Goal: Find specific page/section: Find specific page/section

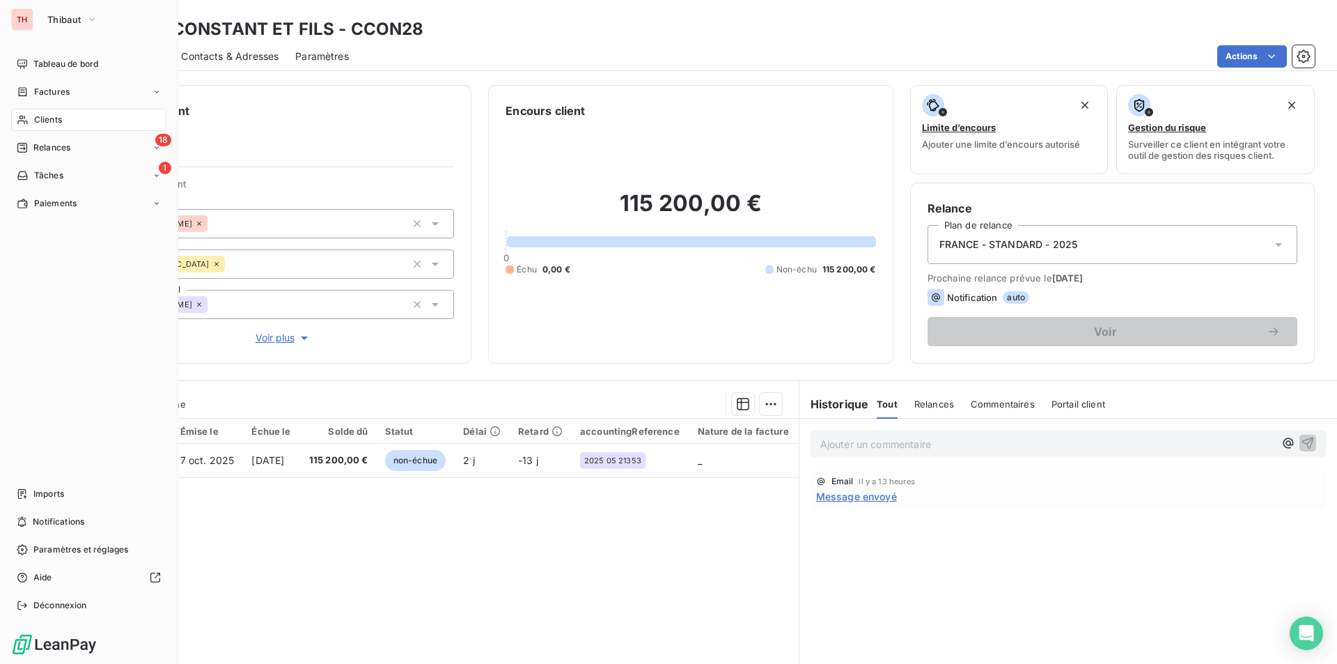
click at [46, 116] on span "Clients" at bounding box center [48, 120] width 28 height 13
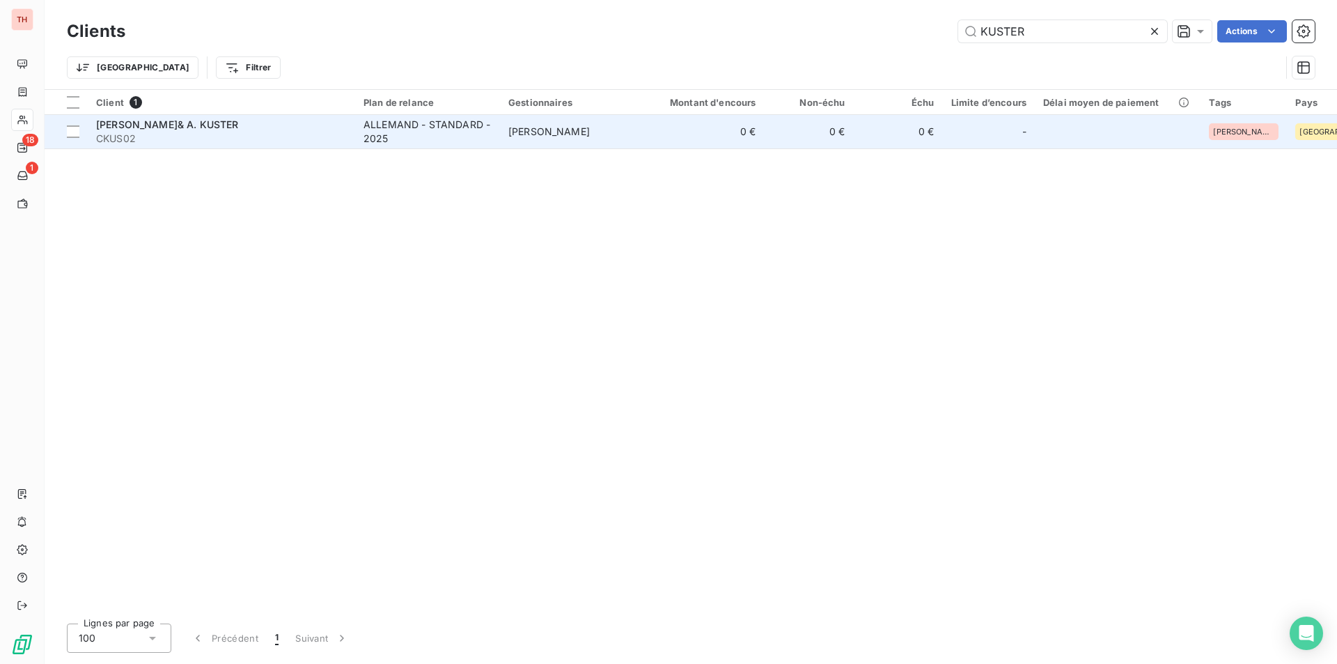
type input "KUSTER"
click at [199, 127] on div "[PERSON_NAME]& A. KUSTER" at bounding box center [221, 125] width 251 height 14
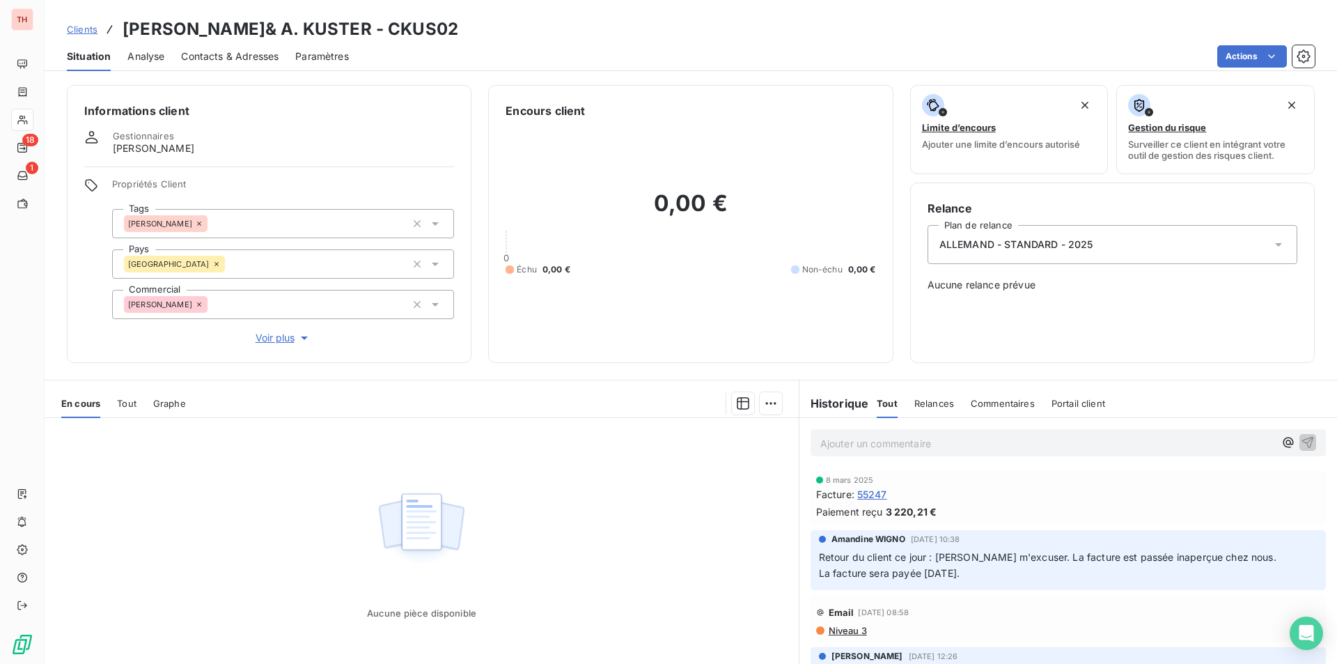
click at [129, 401] on span "Tout" at bounding box center [127, 403] width 20 height 11
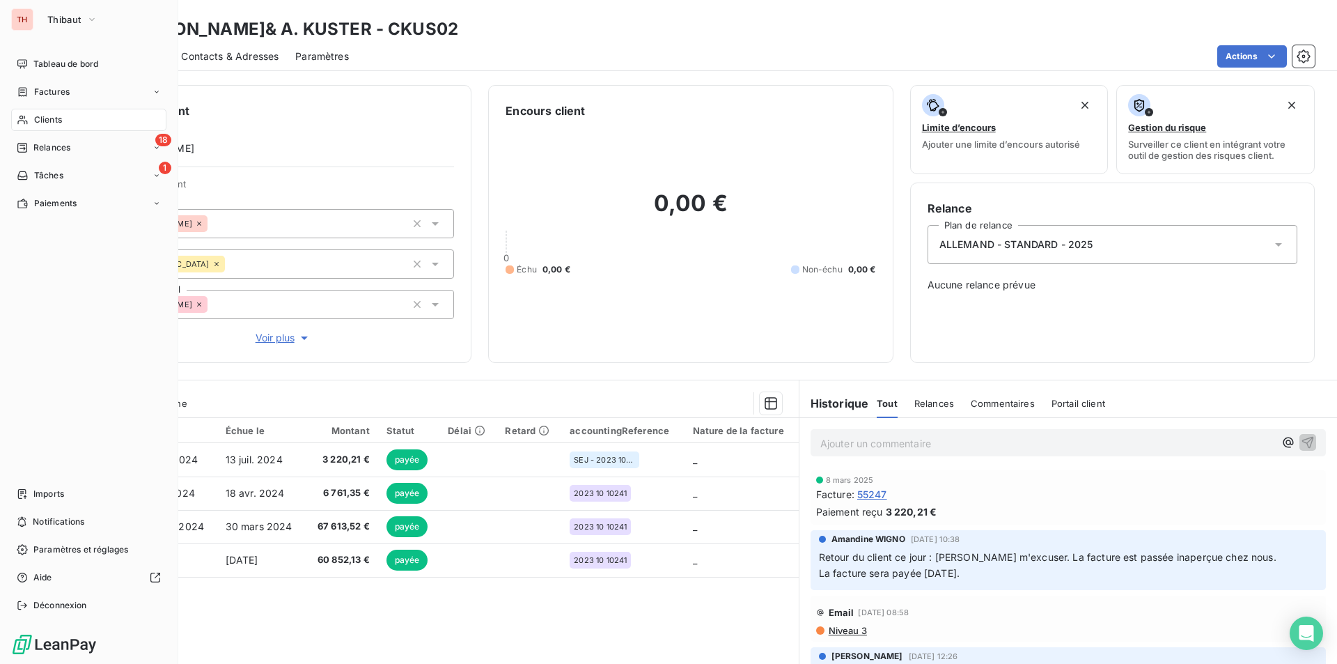
click at [58, 116] on span "Clients" at bounding box center [48, 120] width 28 height 13
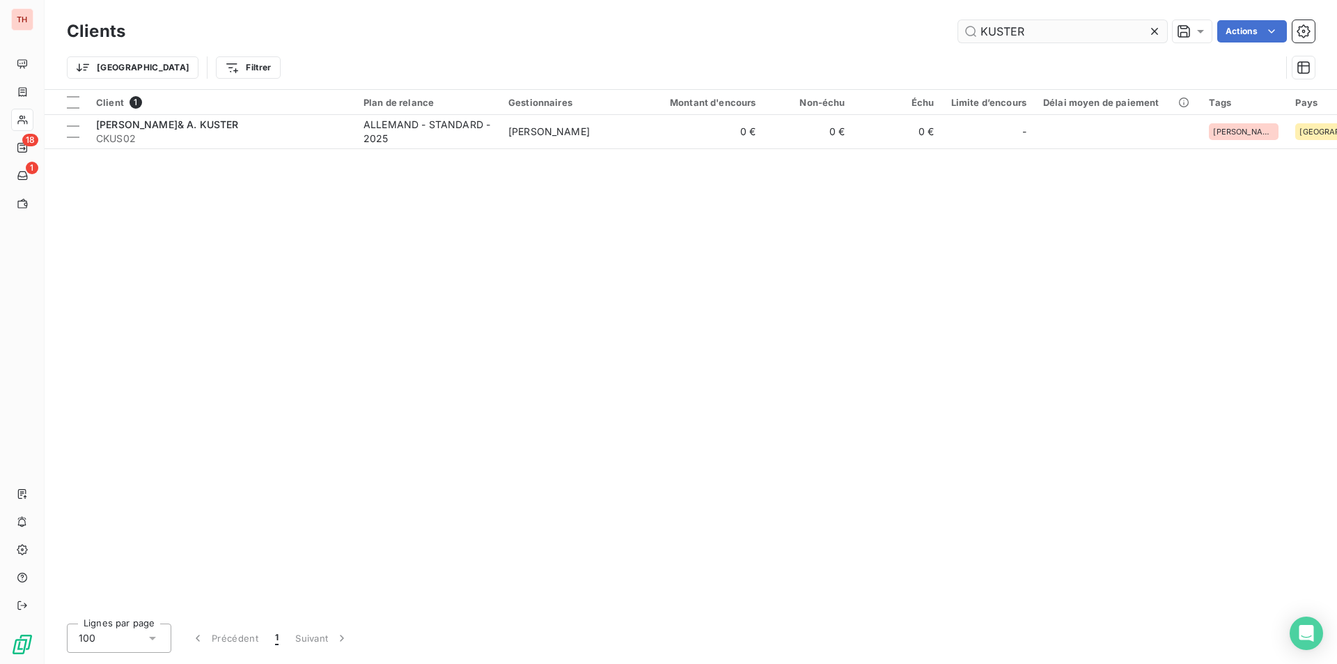
drag, startPoint x: 1154, startPoint y: 26, endPoint x: 1123, endPoint y: 29, distance: 30.7
click at [1154, 26] on icon at bounding box center [1155, 31] width 14 height 14
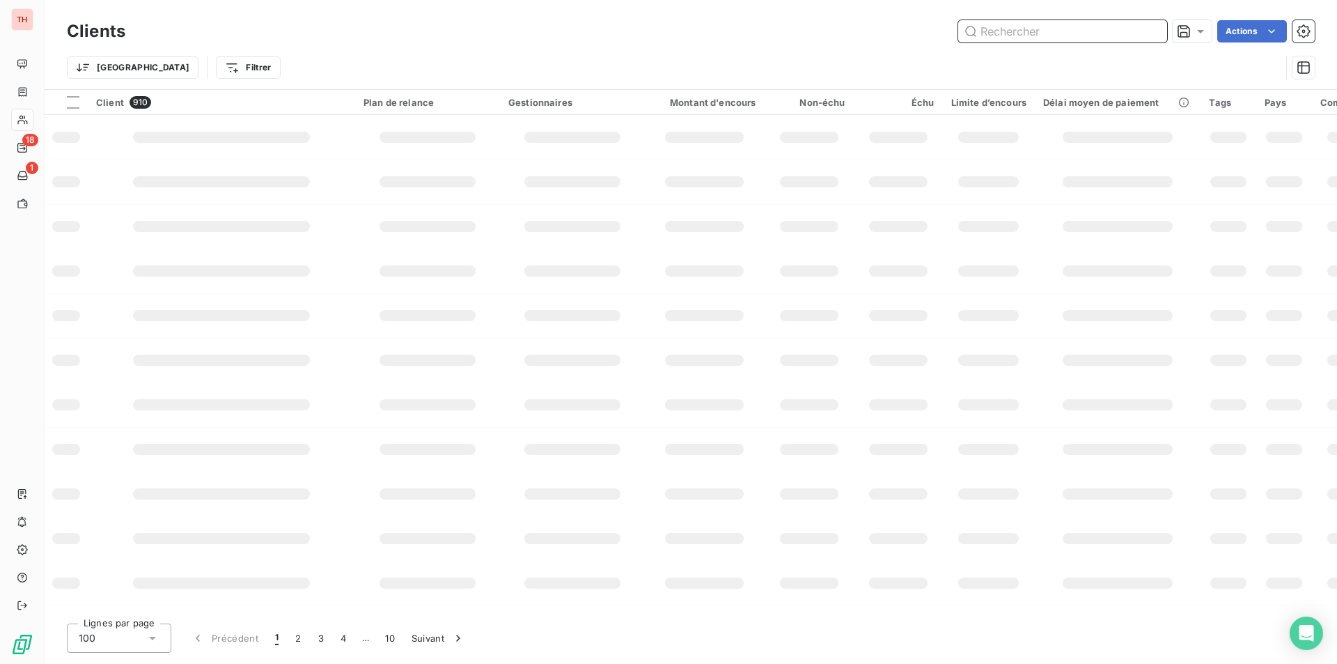
click at [1035, 31] on input "text" at bounding box center [1062, 31] width 209 height 22
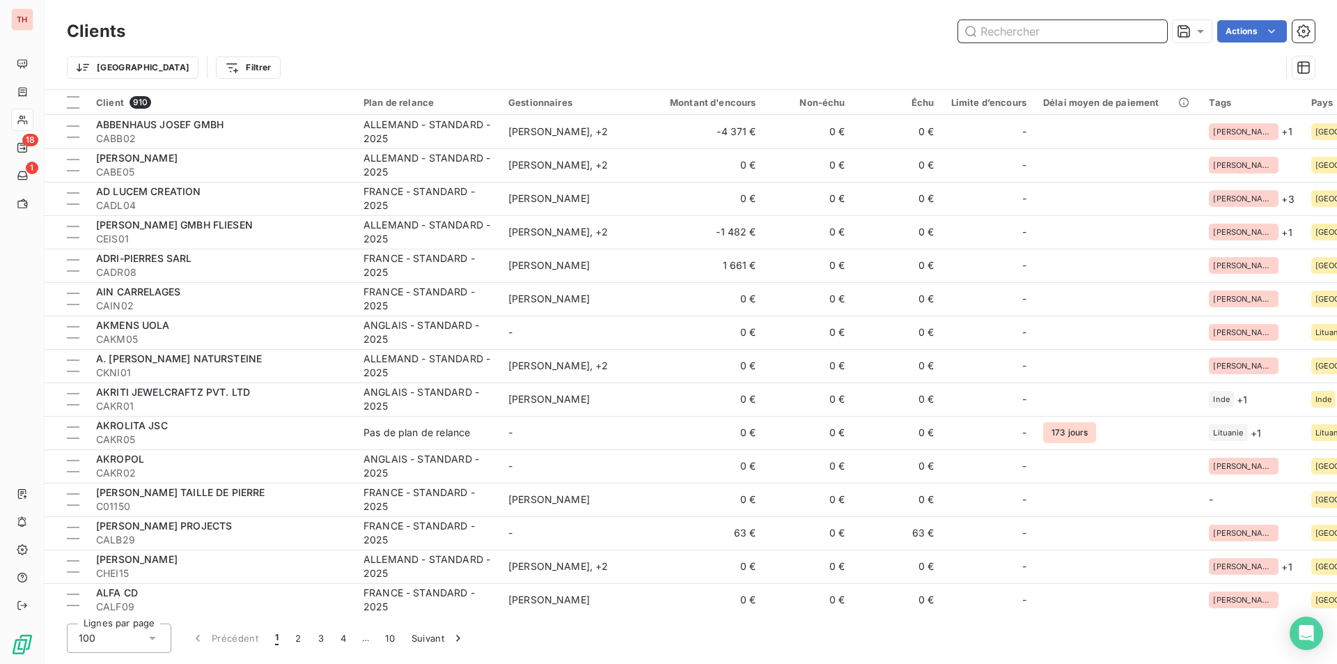
click at [1027, 33] on input "text" at bounding box center [1062, 31] width 209 height 22
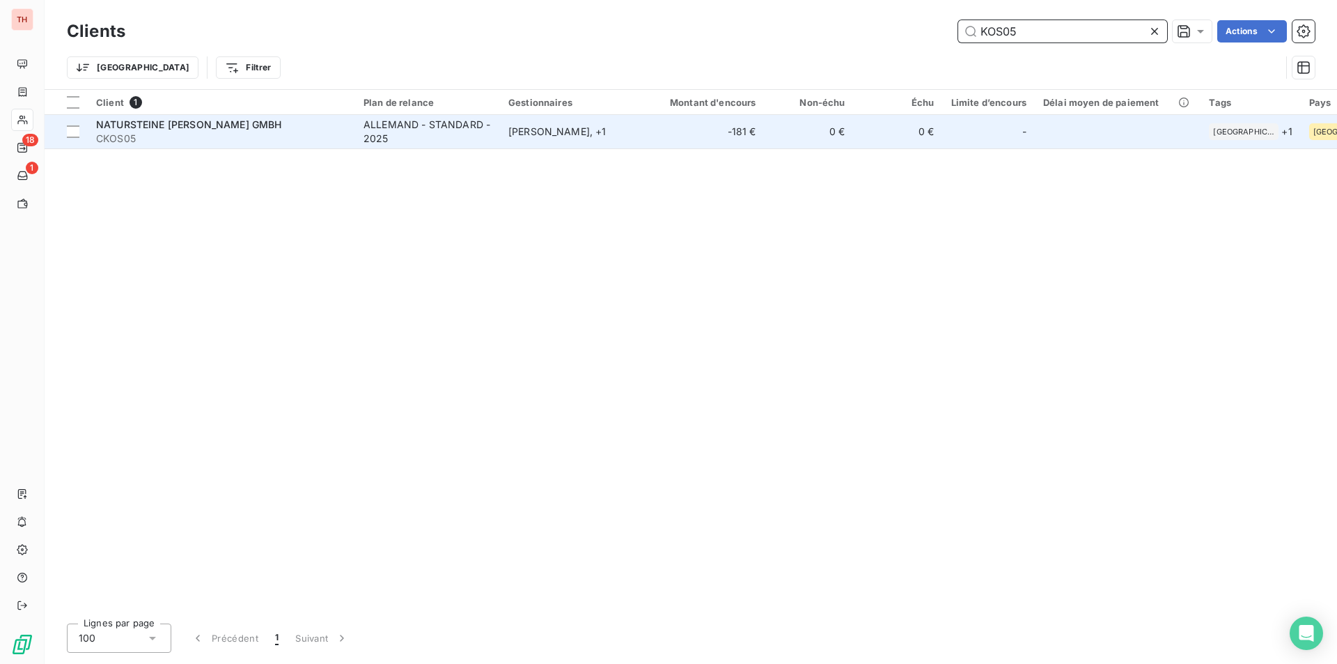
type input "KOS05"
click at [221, 127] on span "NATURSTEINE [PERSON_NAME] GMBH" at bounding box center [189, 124] width 186 height 12
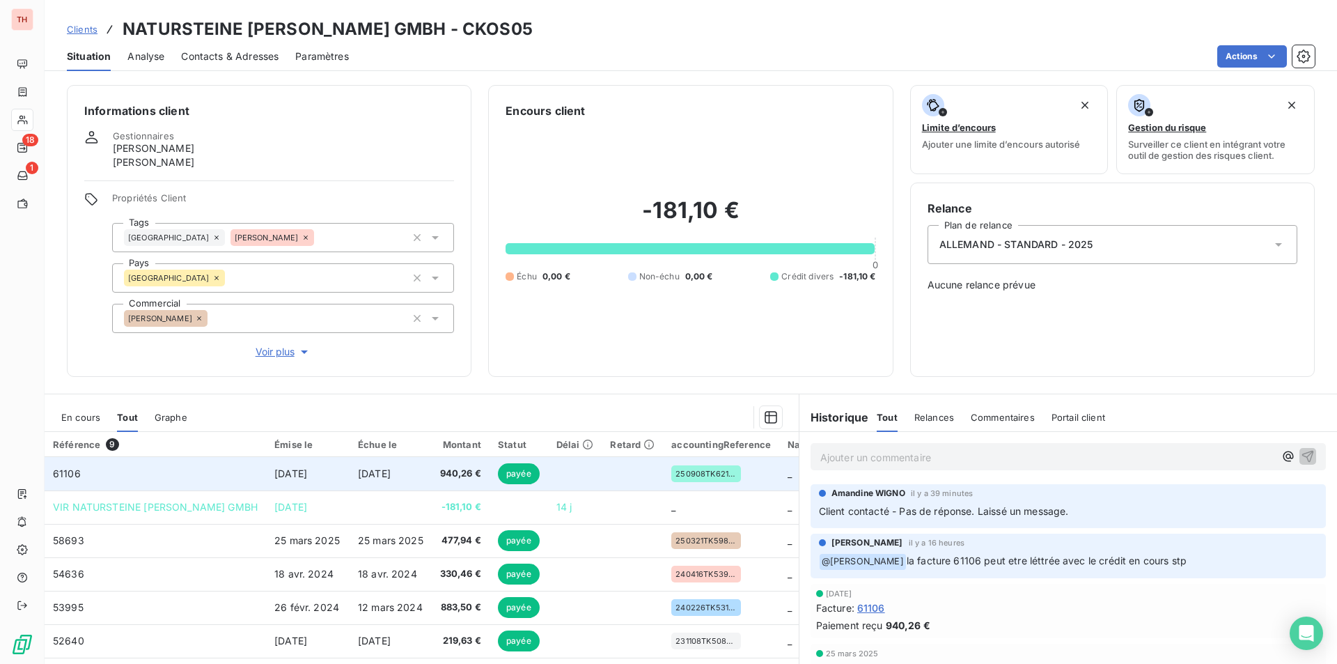
click at [102, 469] on td "61106" at bounding box center [155, 473] width 221 height 33
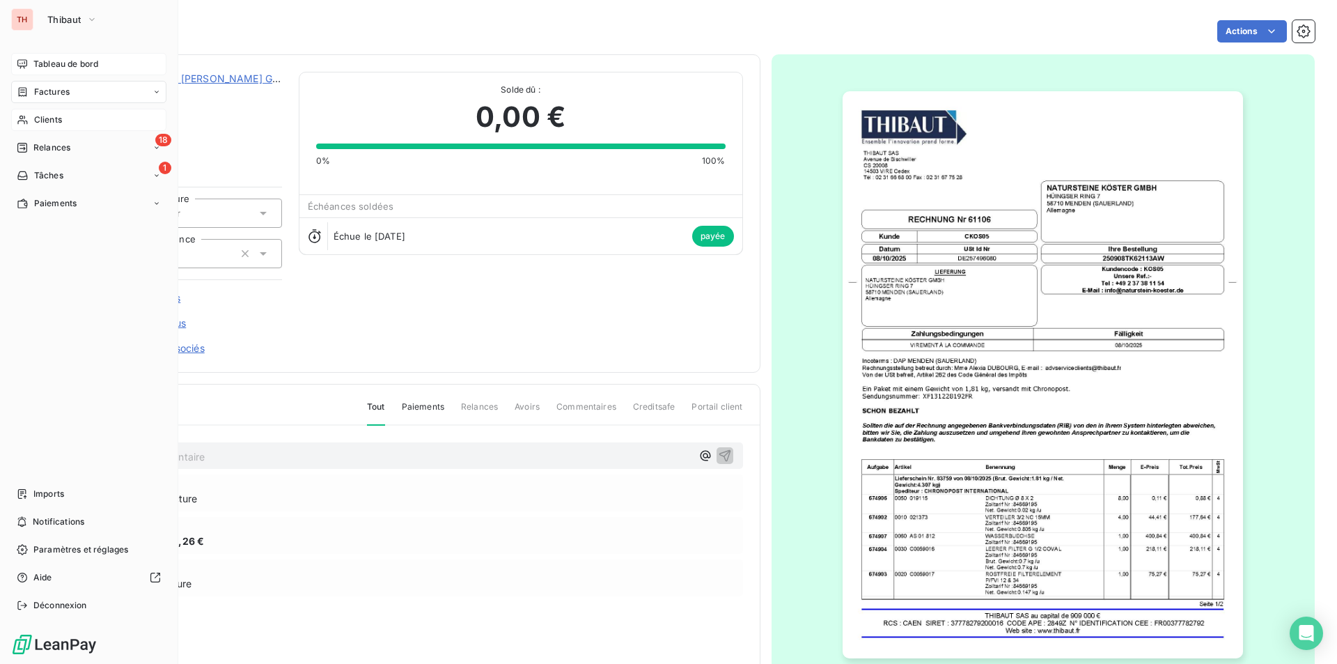
click at [72, 58] on span "Tableau de bord" at bounding box center [65, 64] width 65 height 13
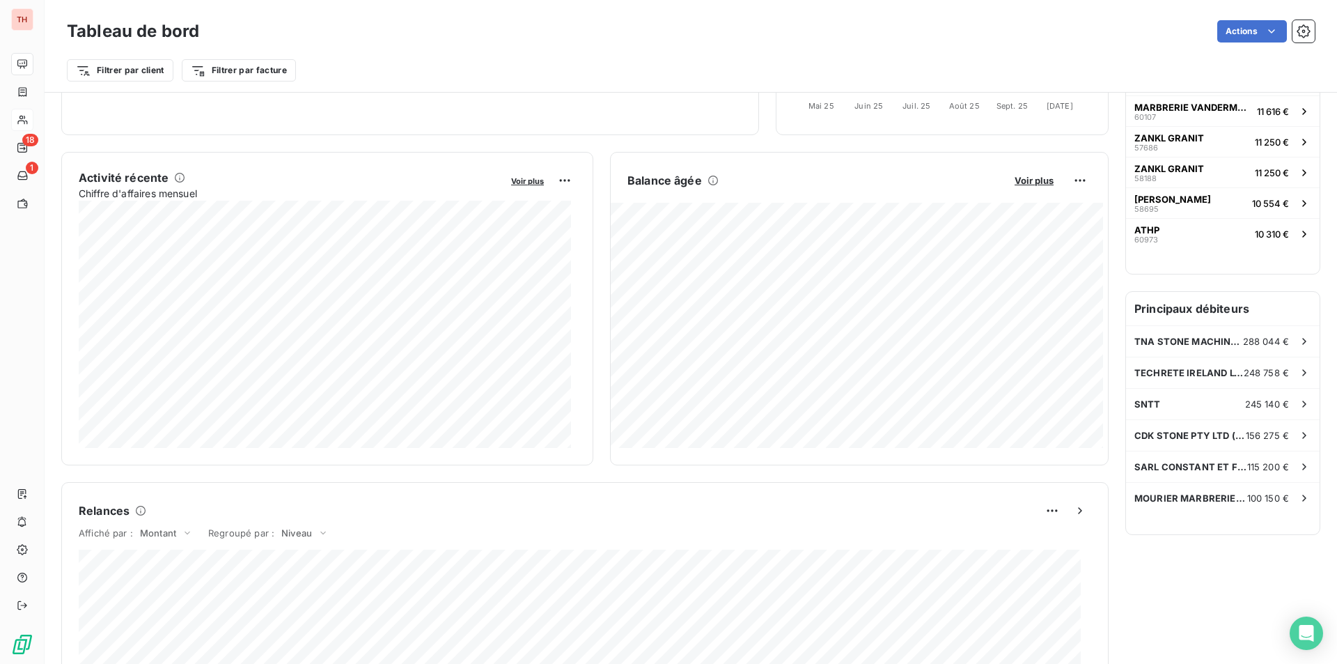
scroll to position [70, 0]
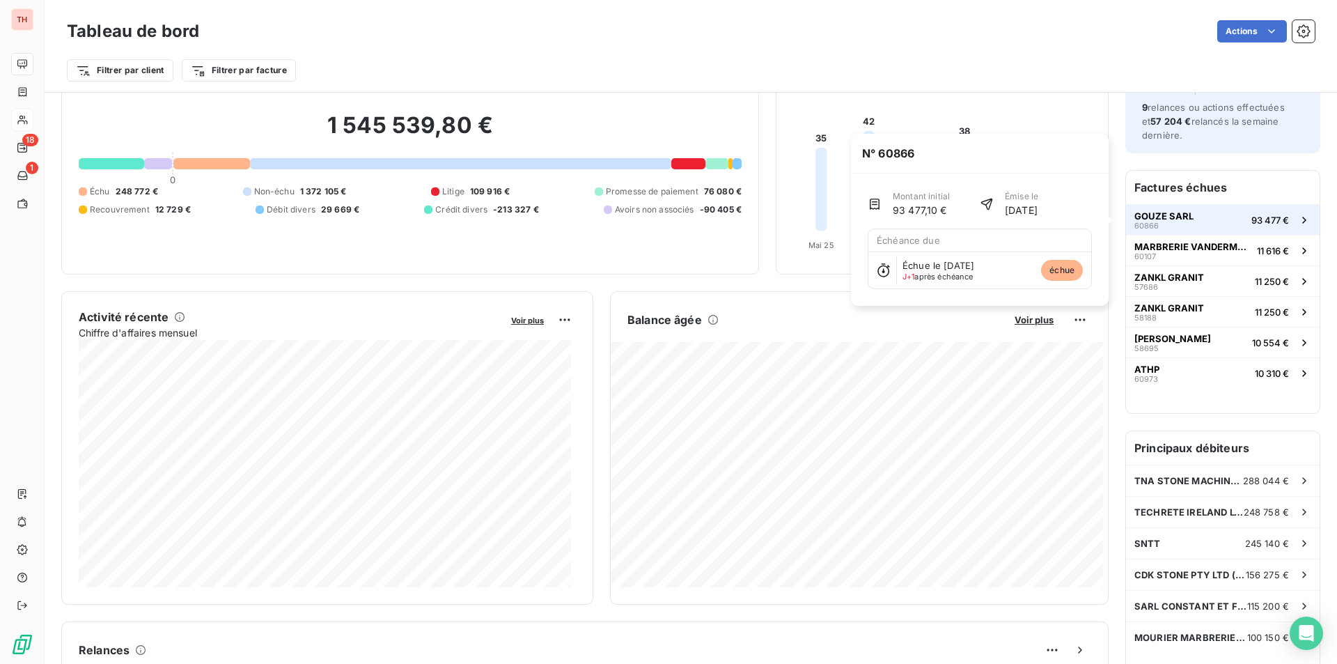
click at [1167, 215] on span "GOUZE SARL" at bounding box center [1164, 215] width 59 height 11
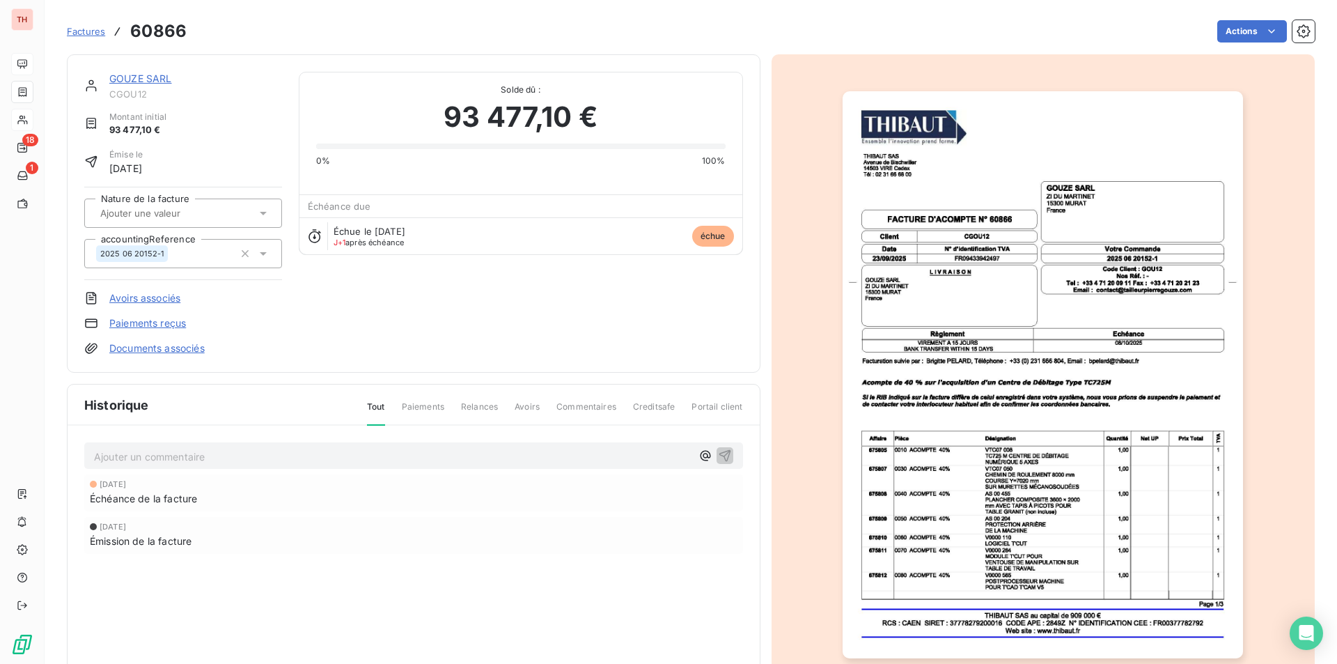
click at [932, 511] on img "button" at bounding box center [1043, 374] width 400 height 567
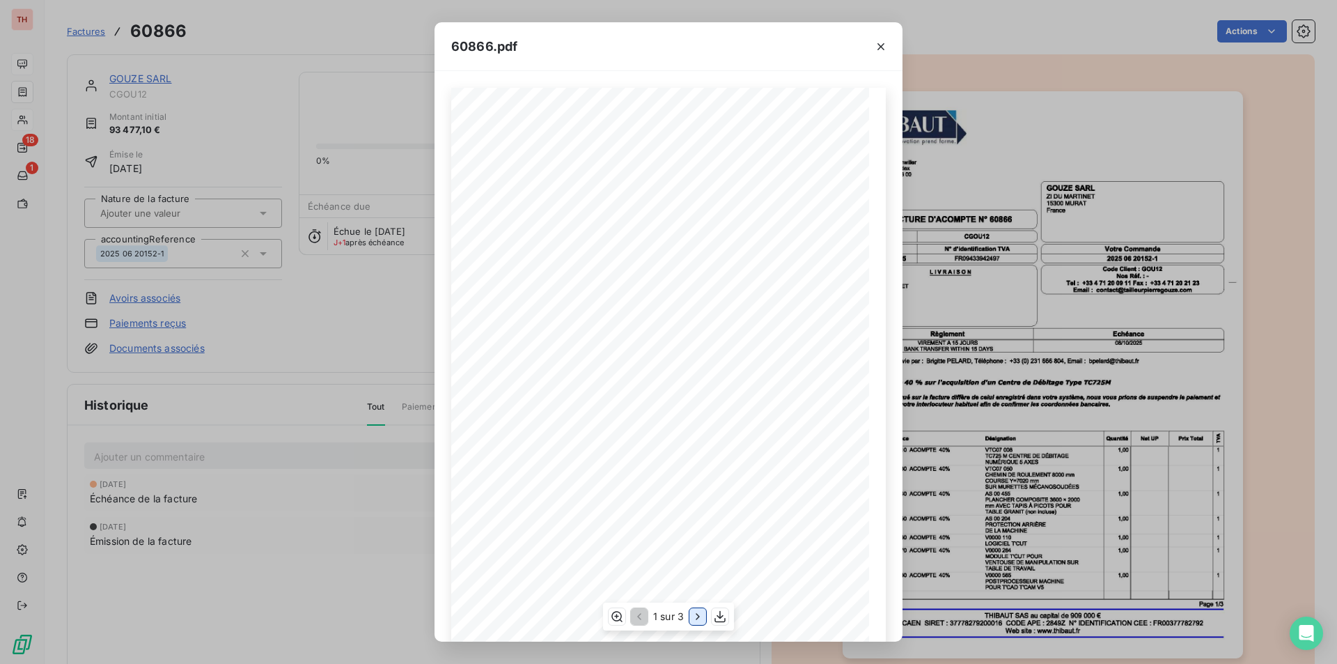
click at [692, 611] on icon "button" at bounding box center [698, 616] width 14 height 14
click at [692, 611] on icon "button" at bounding box center [699, 616] width 14 height 14
click at [641, 612] on icon "button" at bounding box center [638, 616] width 14 height 14
click at [878, 44] on icon "button" at bounding box center [881, 47] width 14 height 14
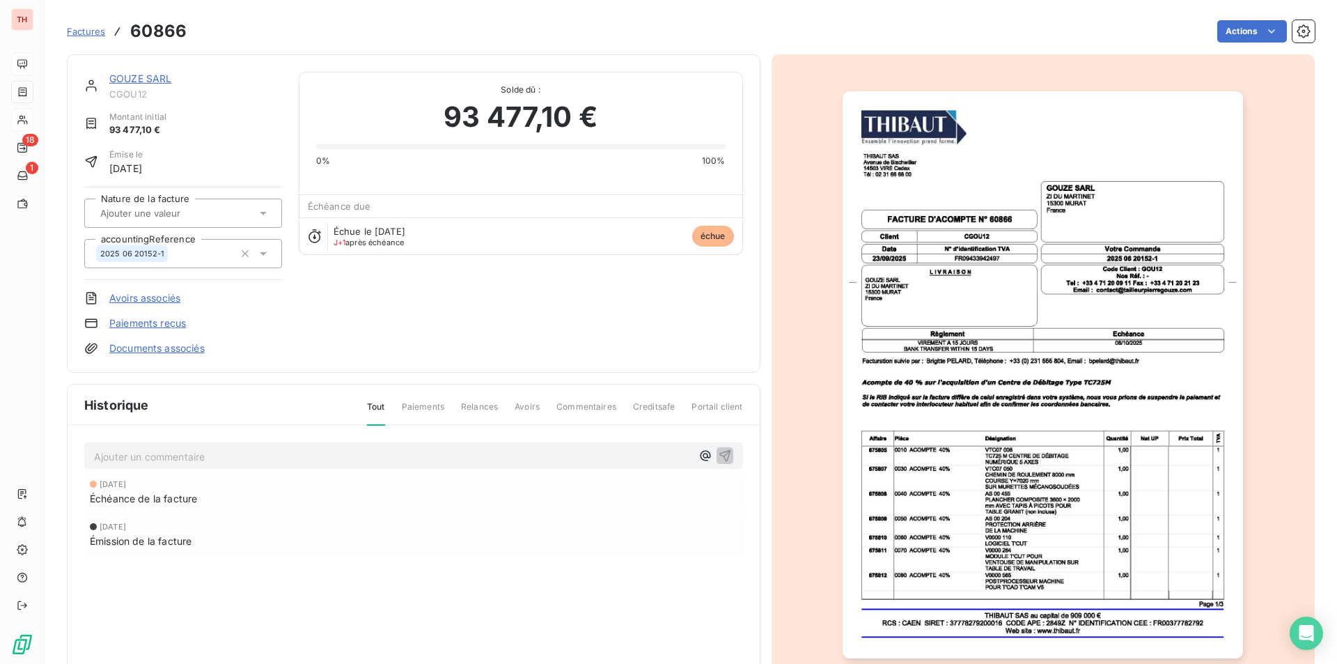
click at [138, 72] on link "GOUZE SARL" at bounding box center [140, 78] width 63 height 12
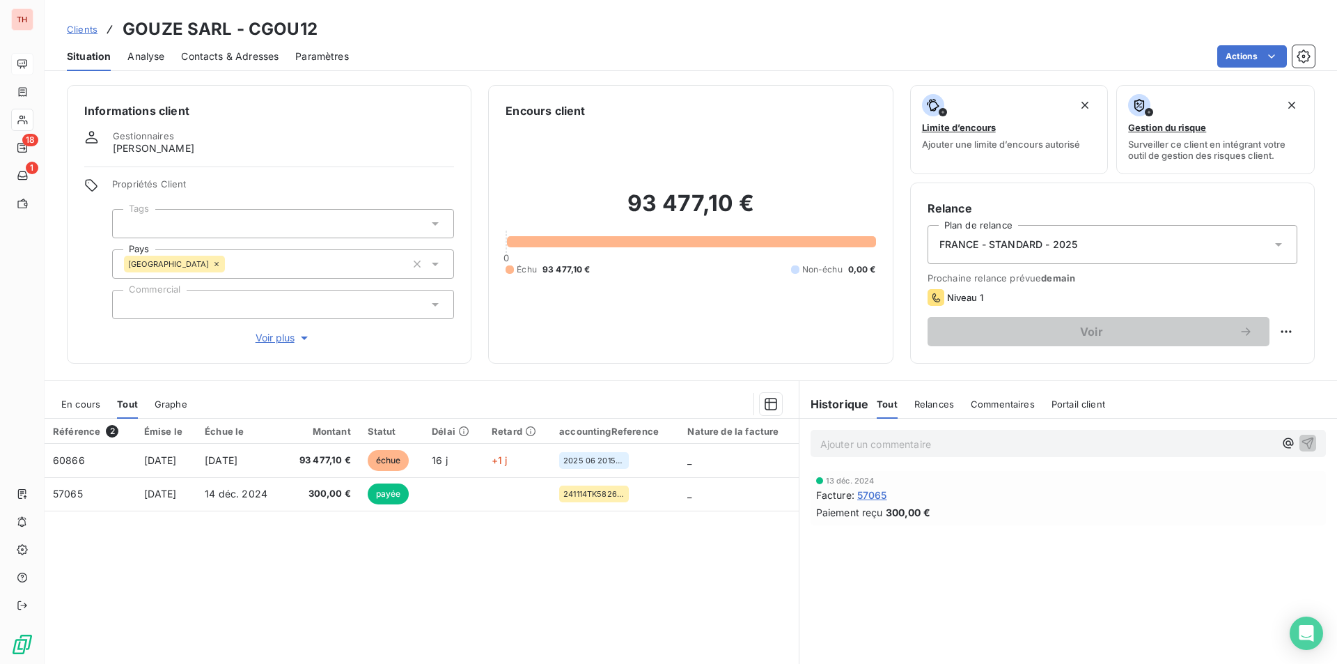
click at [237, 56] on span "Contacts & Adresses" at bounding box center [230, 56] width 98 height 14
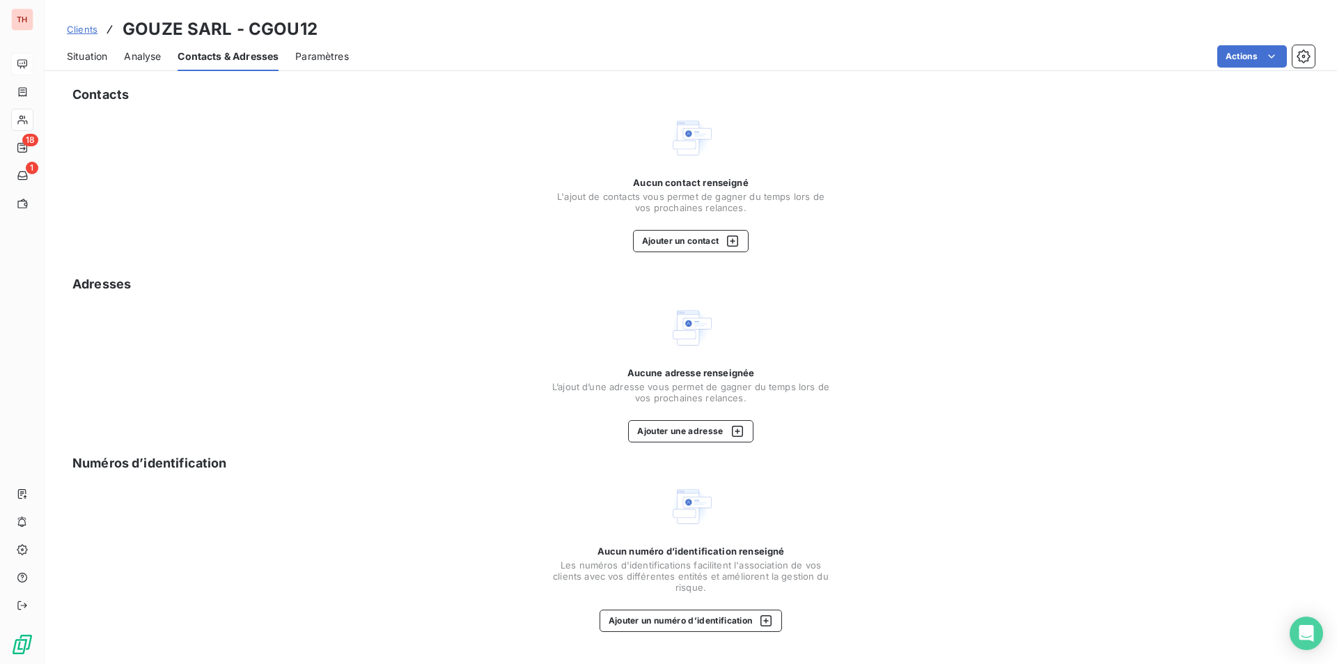
click at [81, 53] on span "Situation" at bounding box center [87, 56] width 40 height 14
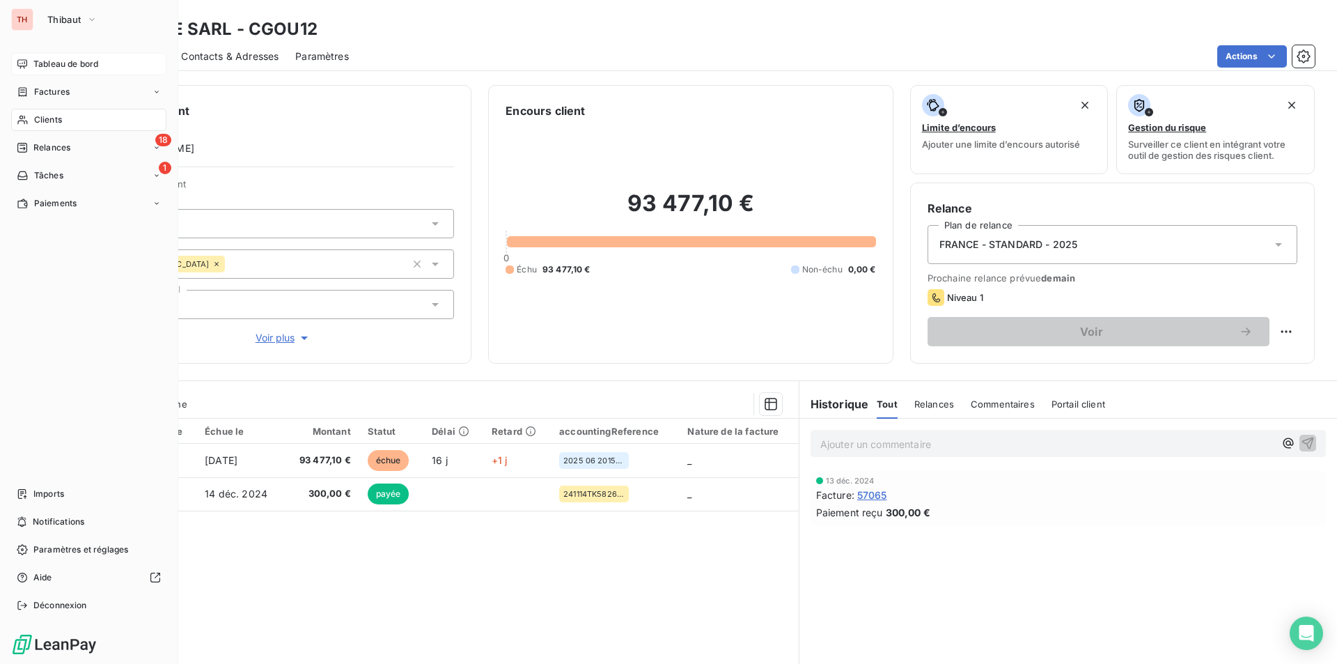
click at [52, 114] on span "Clients" at bounding box center [48, 120] width 28 height 13
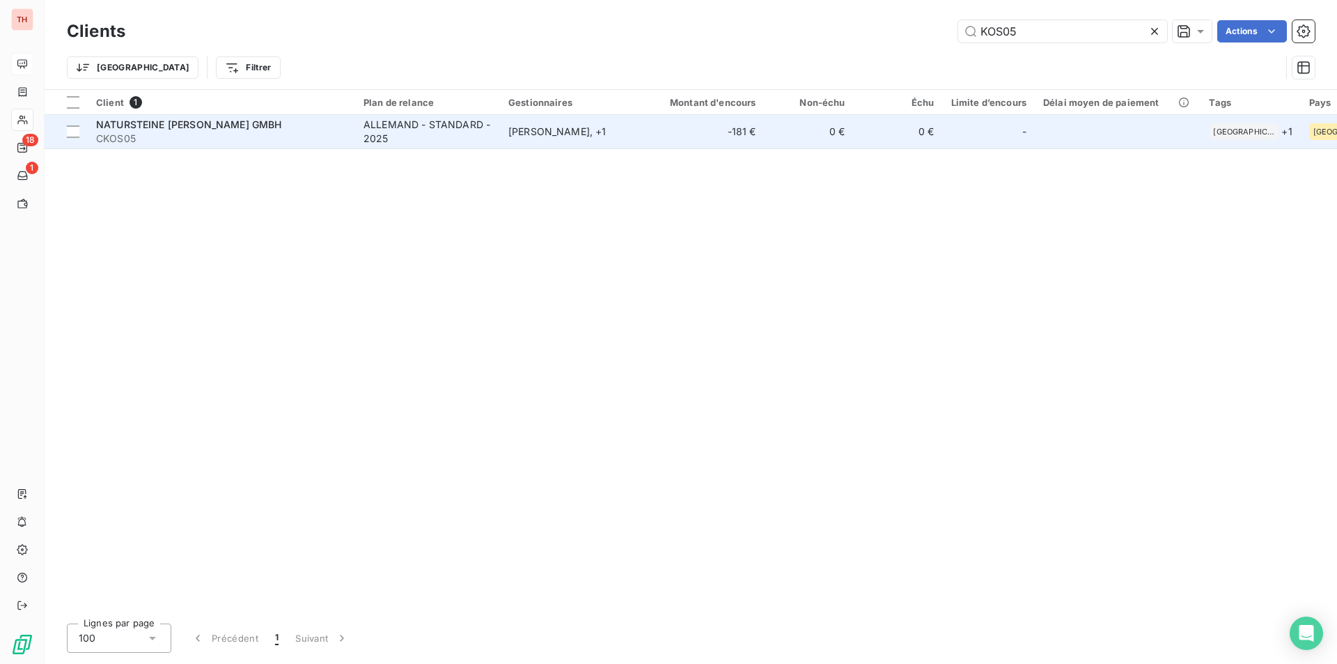
click at [298, 132] on span "CKOS05" at bounding box center [221, 139] width 251 height 14
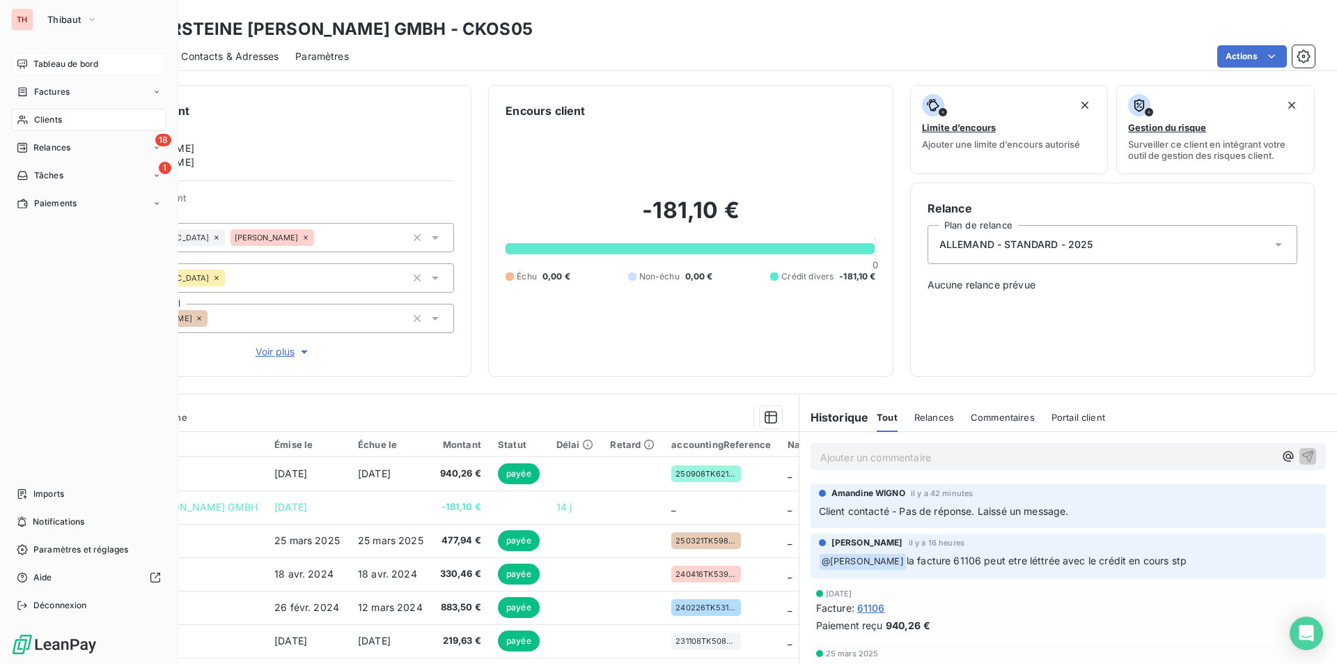
click at [45, 116] on span "Clients" at bounding box center [48, 120] width 28 height 13
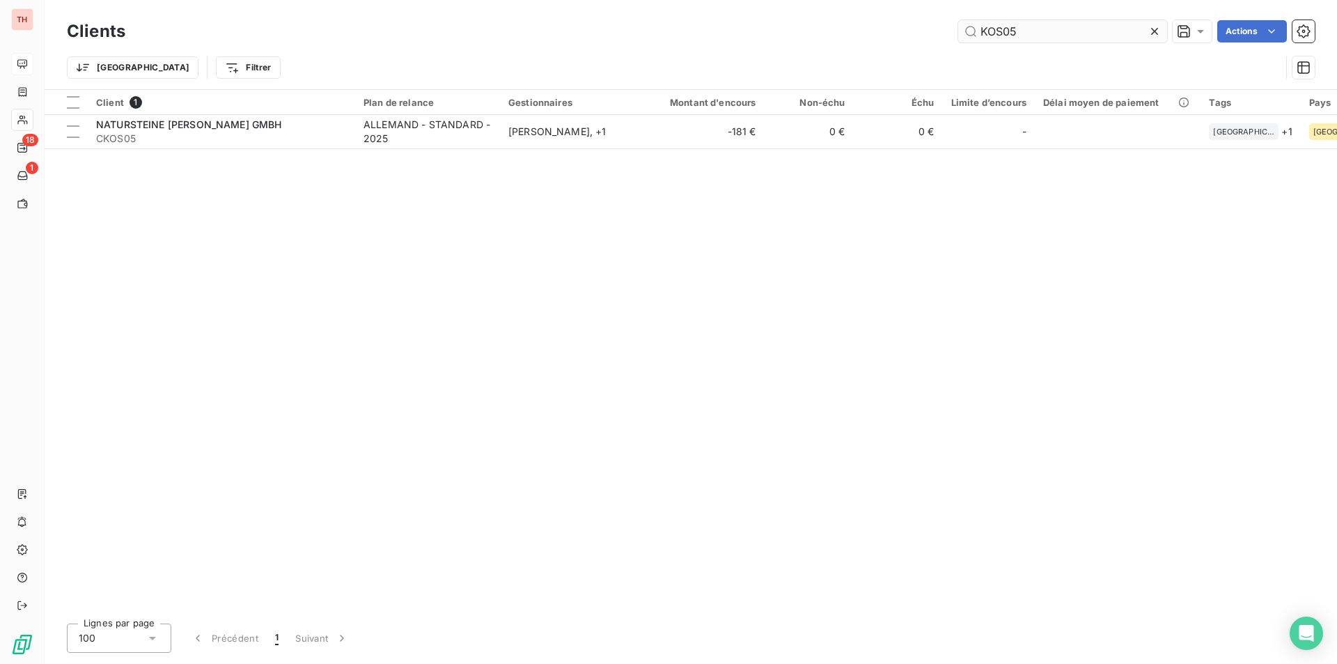
drag, startPoint x: 1021, startPoint y: 32, endPoint x: 958, endPoint y: 30, distance: 63.4
click at [958, 30] on input "KOS05" at bounding box center [1062, 31] width 209 height 22
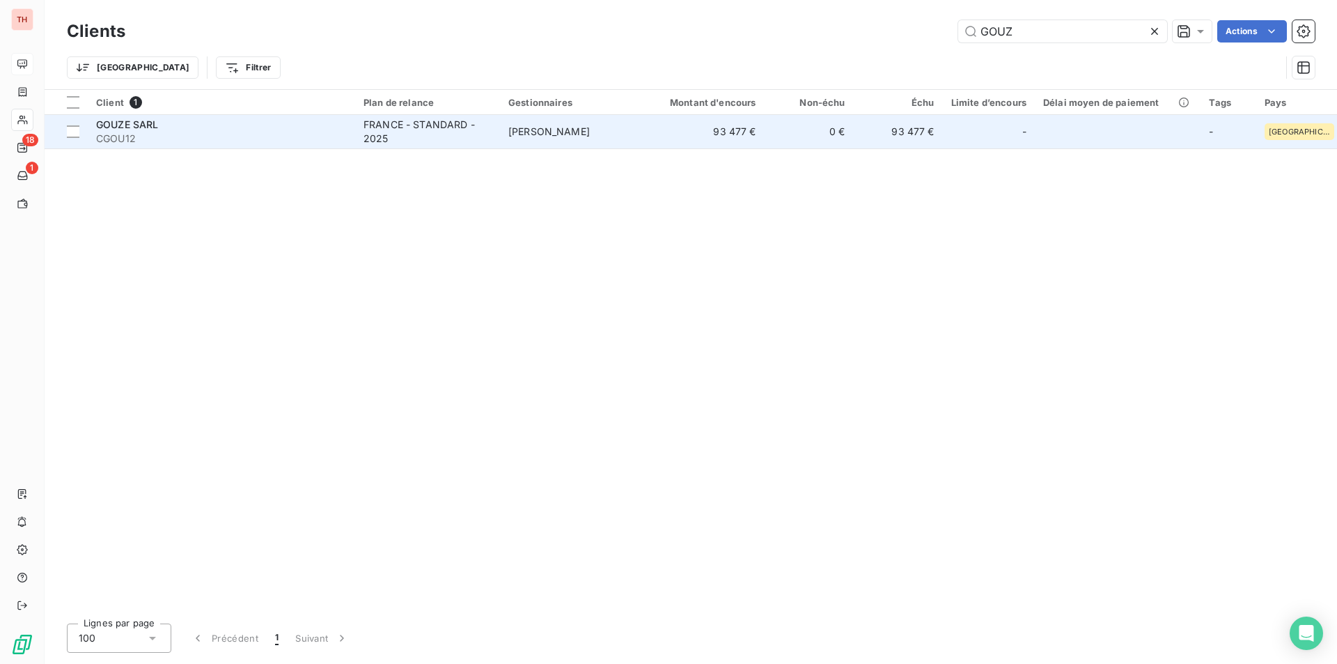
type input "GOUZ"
click at [195, 124] on div "GOUZE SARL" at bounding box center [221, 125] width 251 height 14
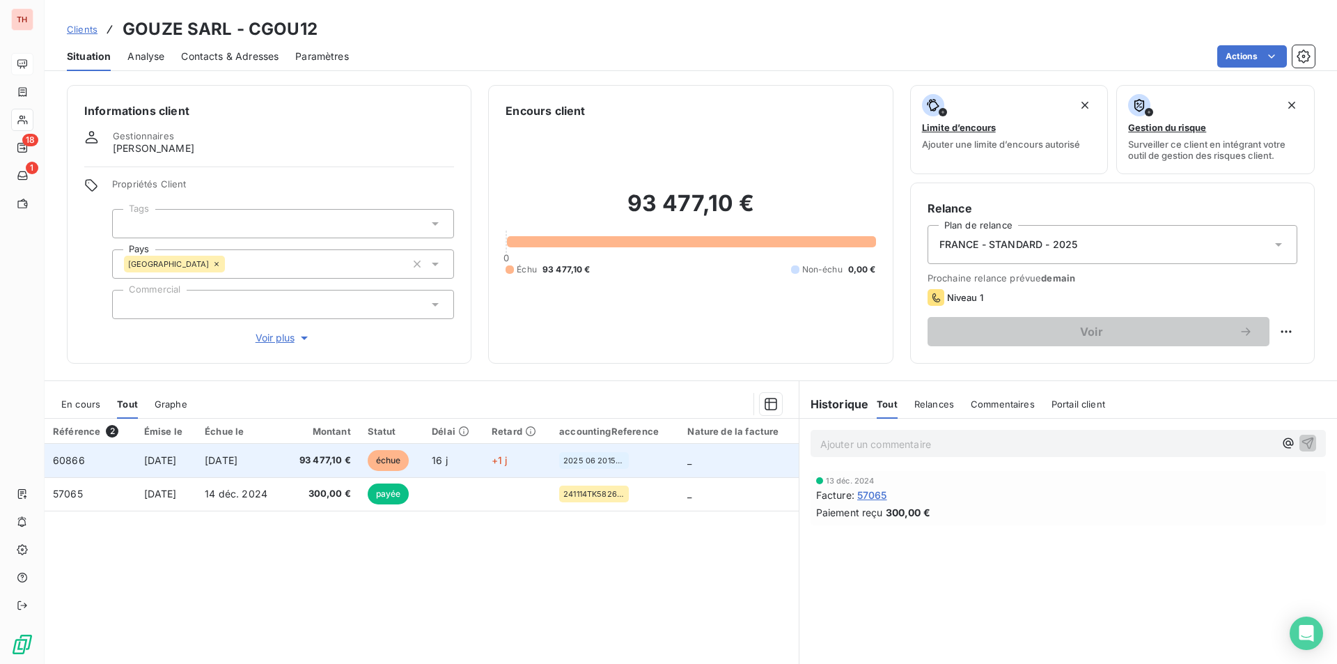
click at [219, 456] on td "[DATE]" at bounding box center [240, 460] width 88 height 33
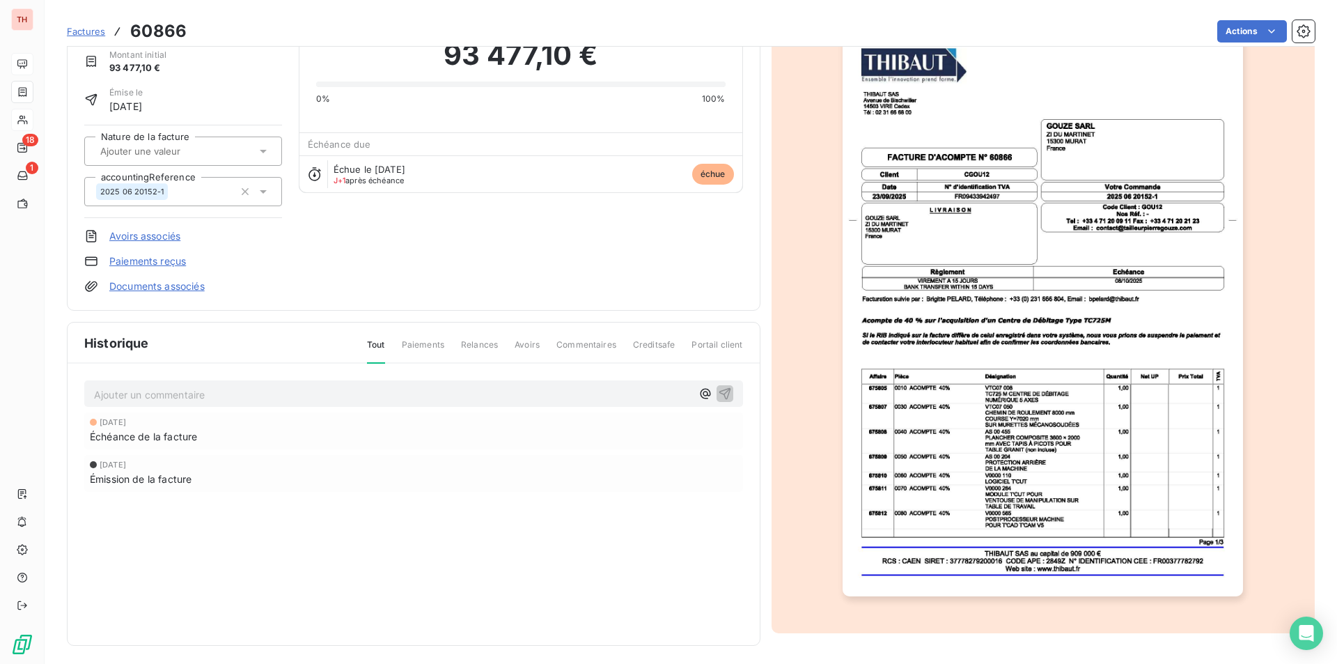
scroll to position [67, 0]
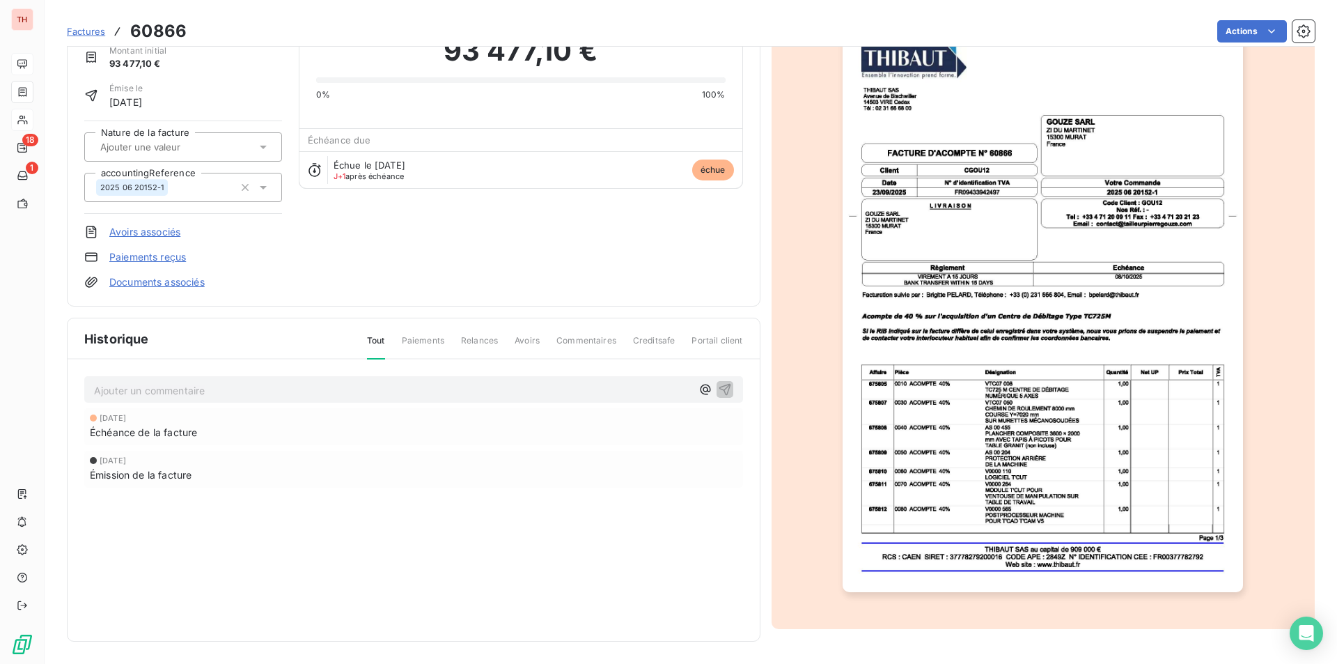
click at [1152, 448] on img "button" at bounding box center [1043, 308] width 400 height 567
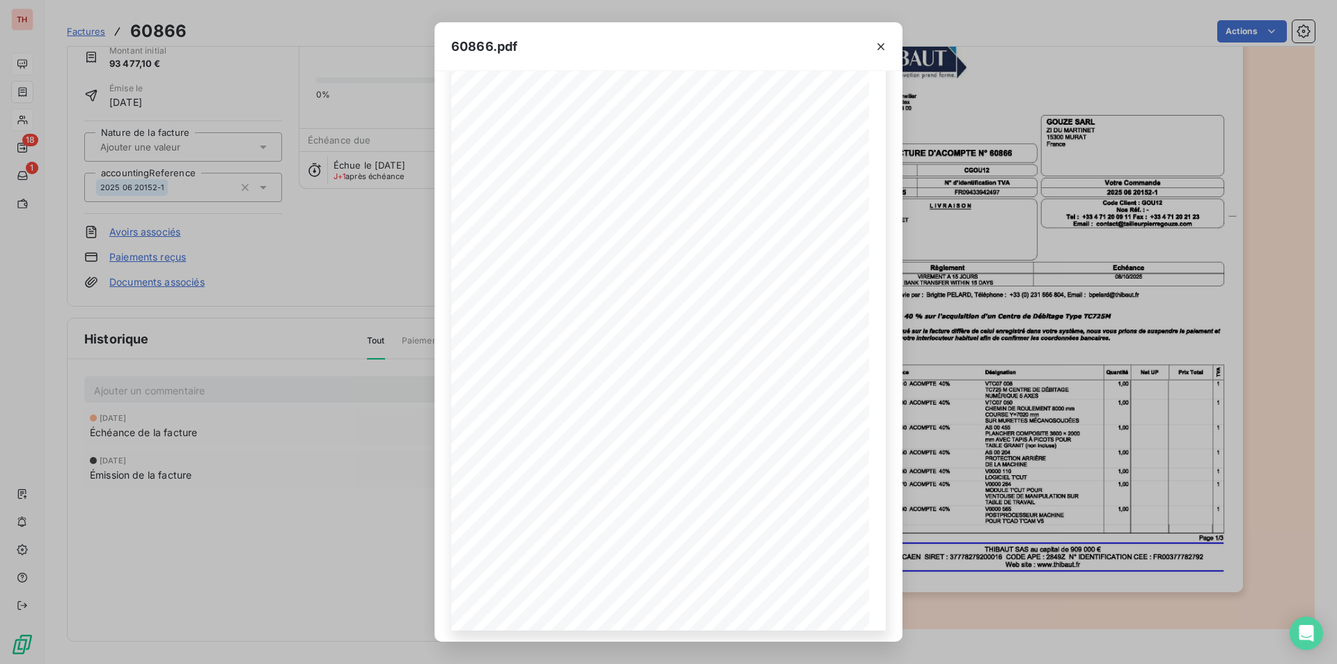
scroll to position [54, 0]
click at [699, 611] on icon "button" at bounding box center [698, 616] width 14 height 14
click at [699, 611] on icon "button" at bounding box center [699, 616] width 14 height 14
click at [880, 44] on icon "button" at bounding box center [881, 47] width 14 height 14
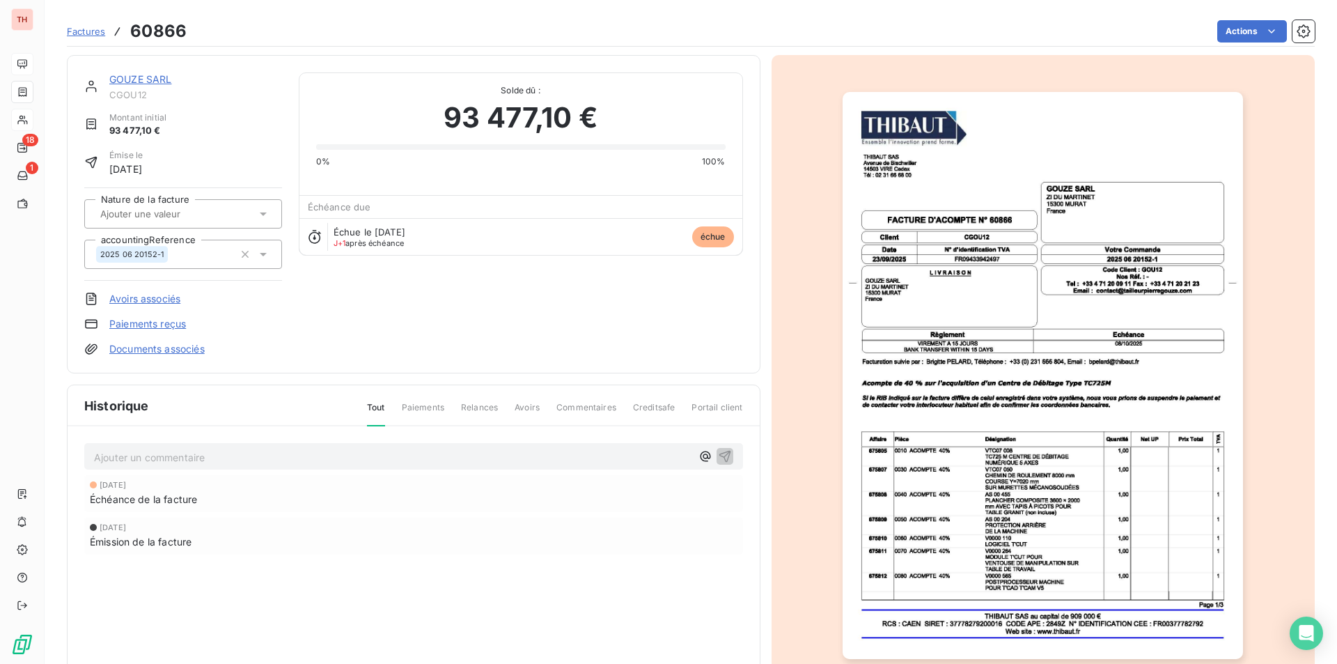
scroll to position [67, 0]
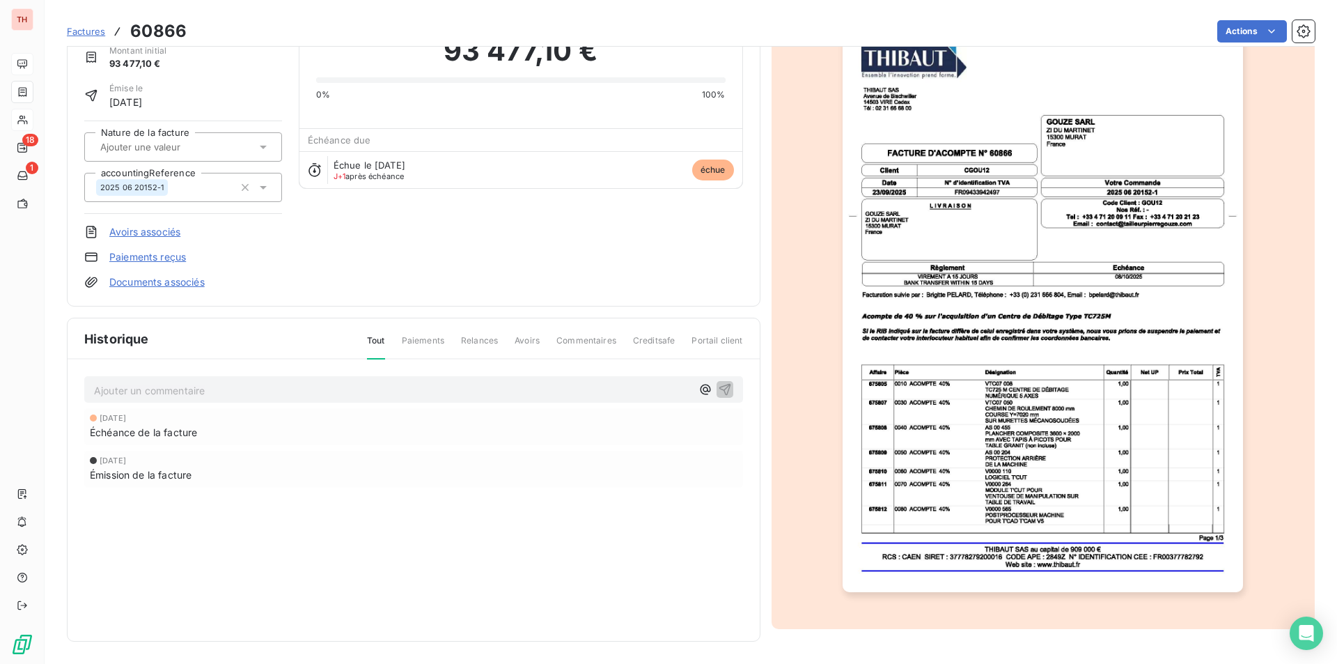
click at [265, 389] on p "Ajouter un commentaire ﻿" at bounding box center [393, 390] width 598 height 17
click at [721, 383] on icon "button" at bounding box center [725, 389] width 14 height 14
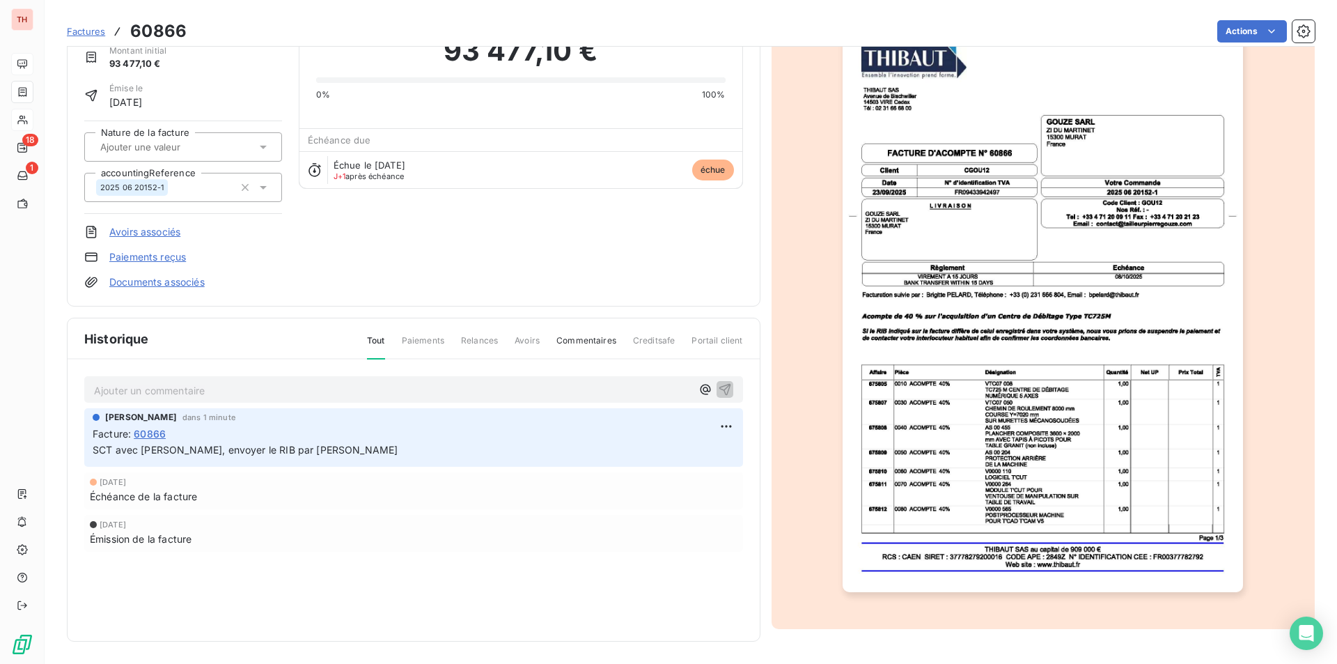
click at [210, 389] on p "Ajouter un commentaire ﻿" at bounding box center [393, 390] width 598 height 17
click at [722, 382] on icon "button" at bounding box center [725, 389] width 14 height 14
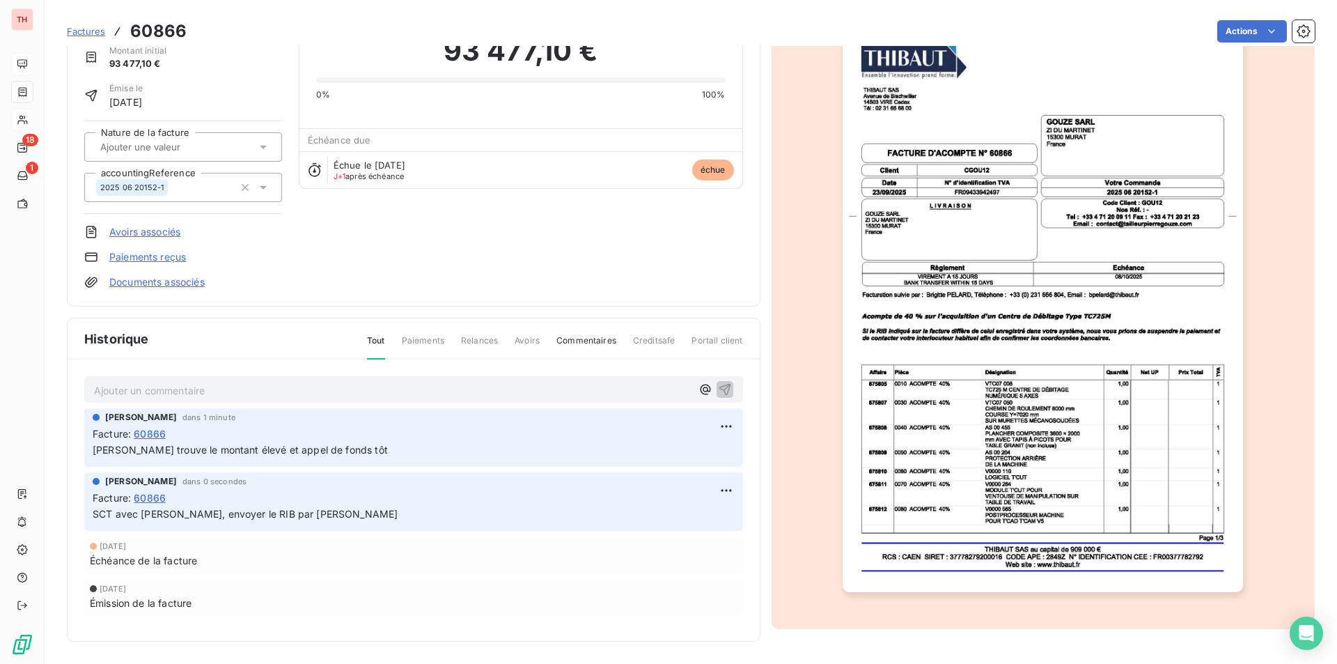
scroll to position [0, 0]
